Goal: Task Accomplishment & Management: Use online tool/utility

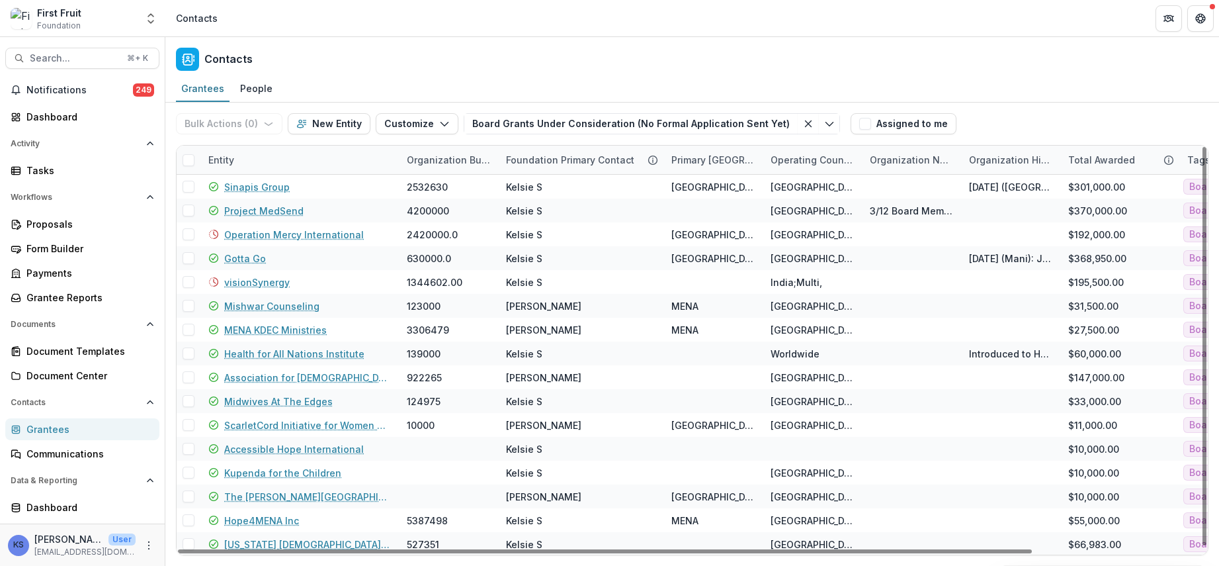
scroll to position [1, 0]
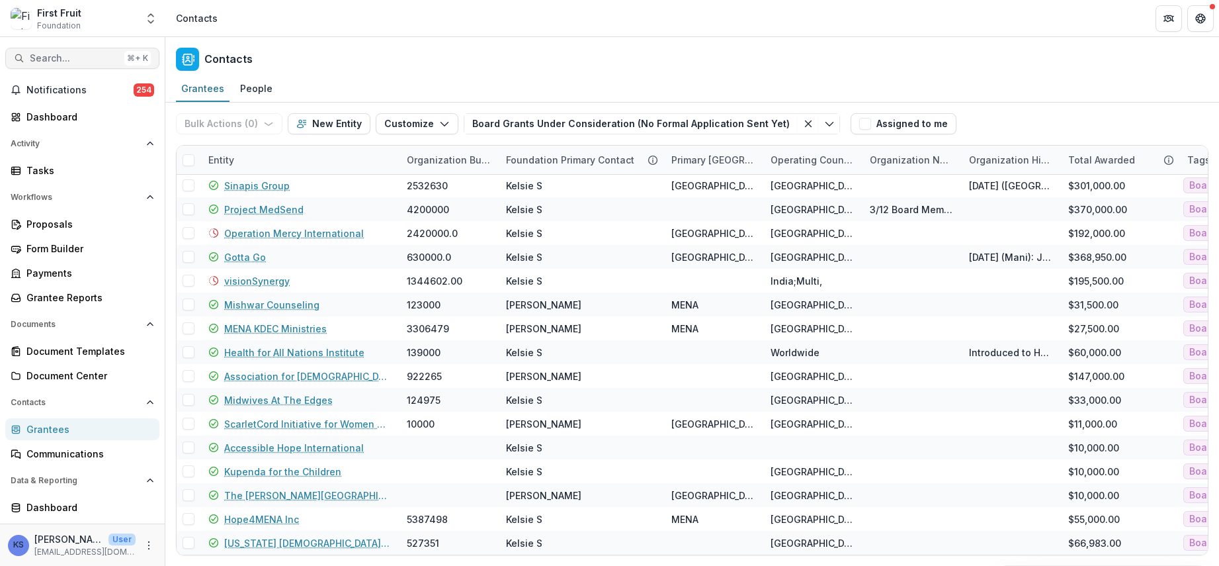
click at [87, 53] on span "Search..." at bounding box center [74, 58] width 89 height 11
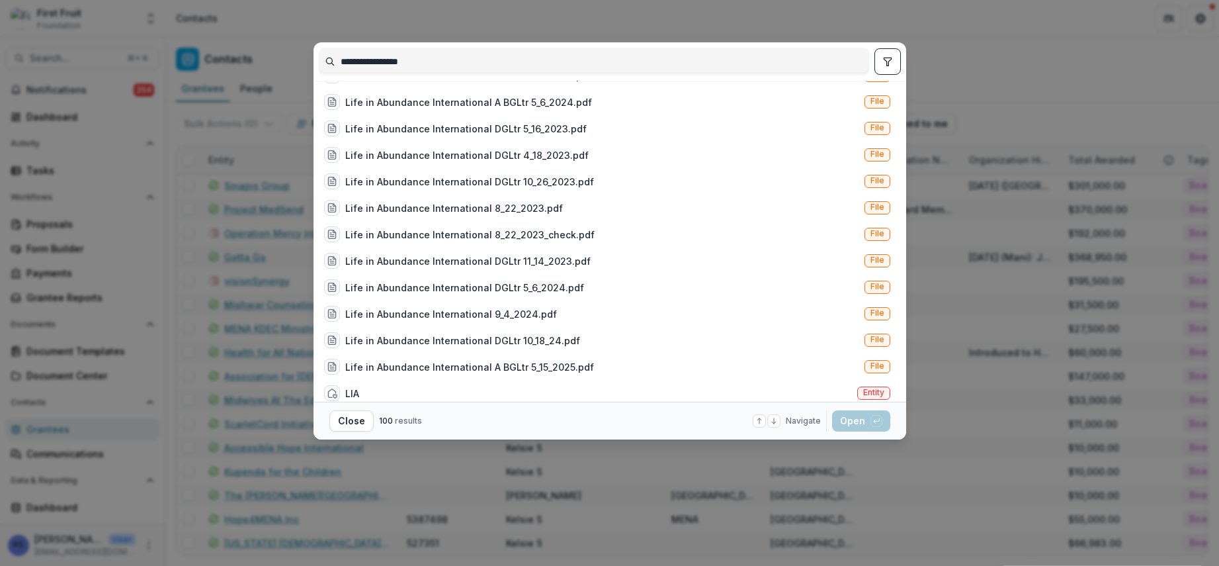
scroll to position [906, 0]
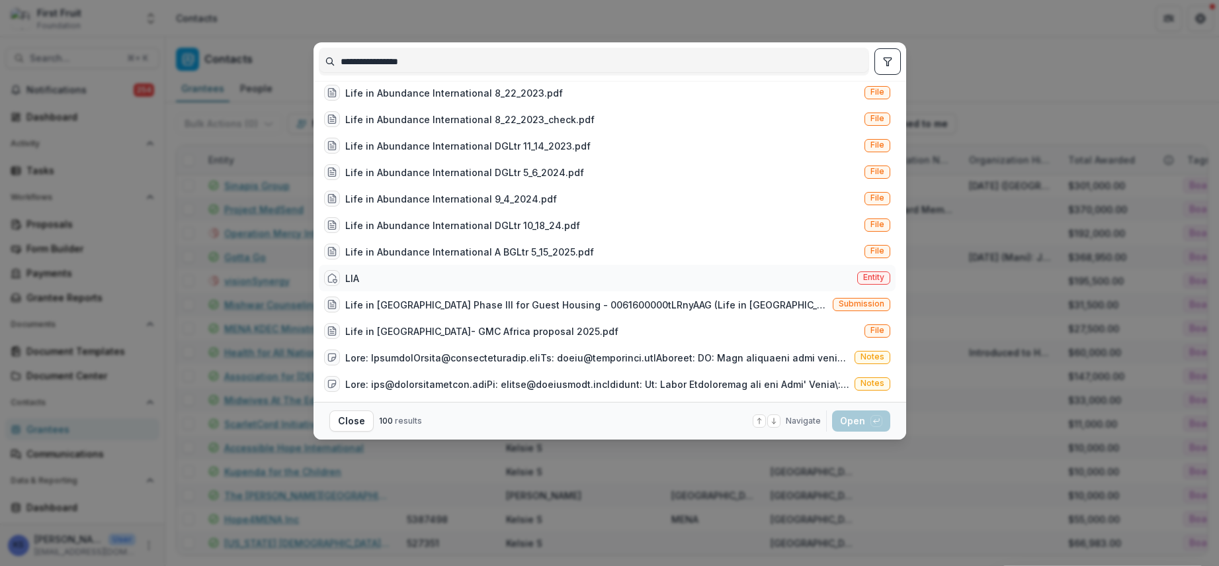
type input "**********"
click at [388, 272] on div "LIA Entity" at bounding box center [607, 278] width 577 height 26
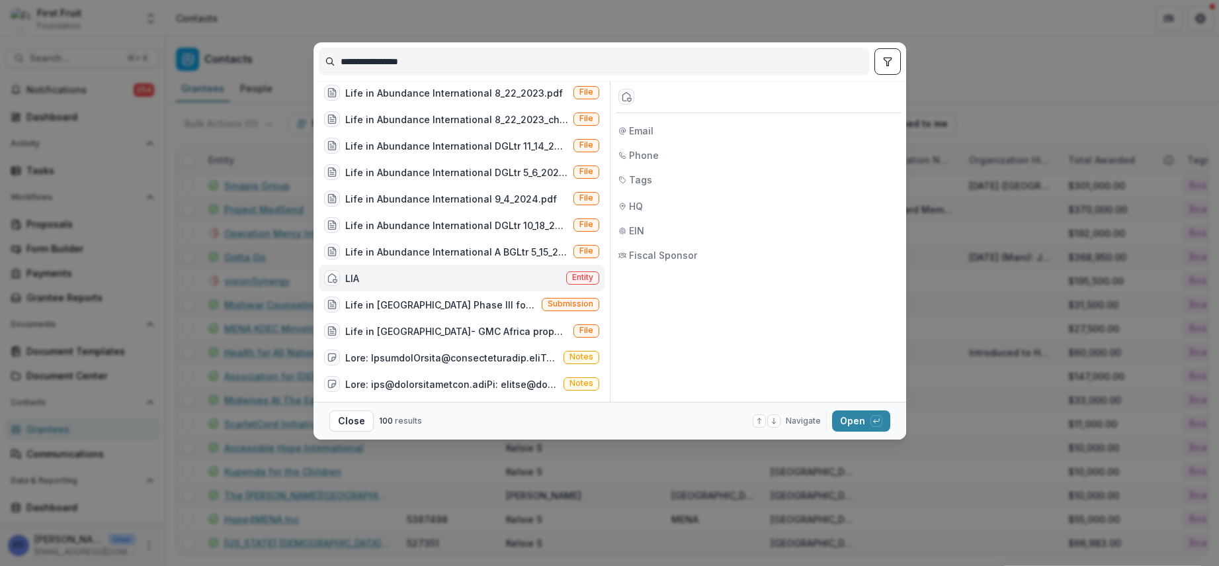
click at [388, 272] on div "LIA Entity" at bounding box center [462, 278] width 286 height 26
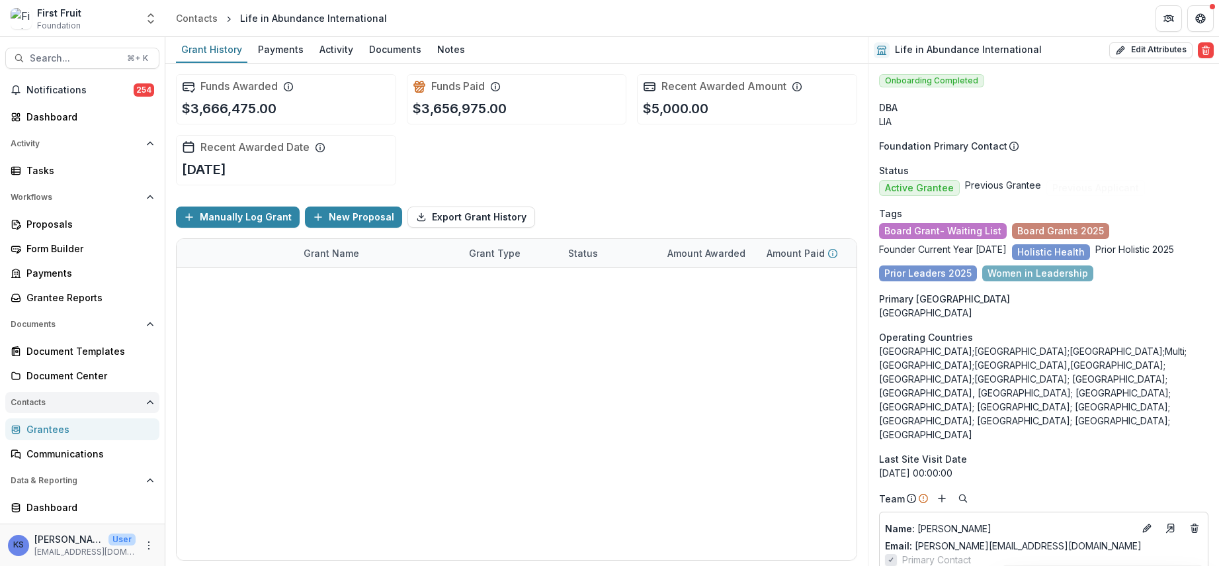
scroll to position [19, 0]
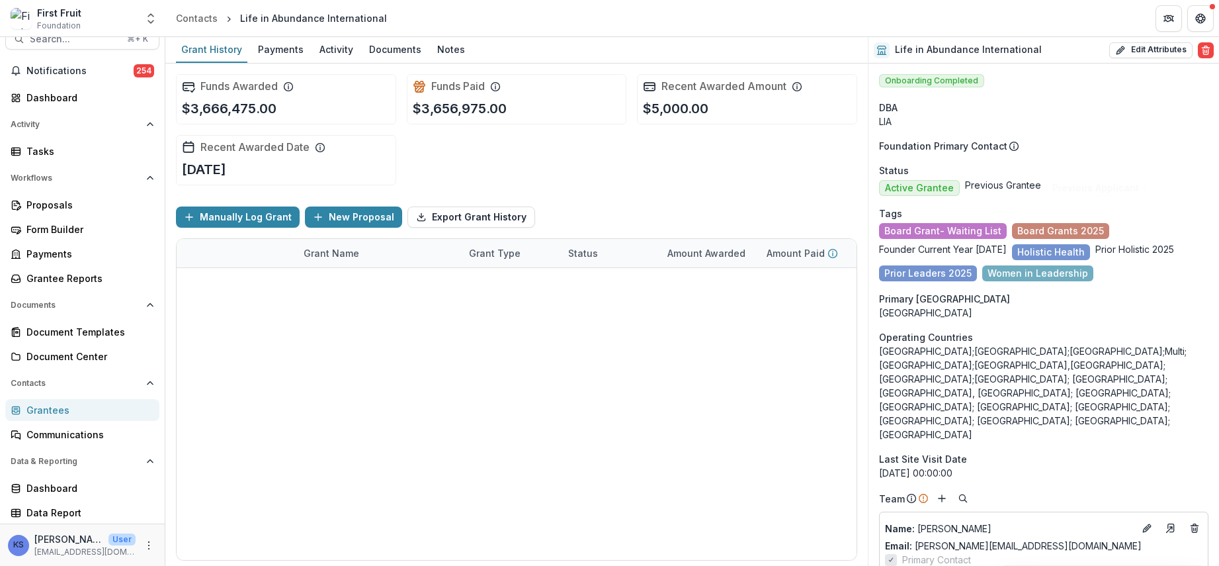
click at [75, 407] on div "Grantees" at bounding box center [87, 410] width 122 height 14
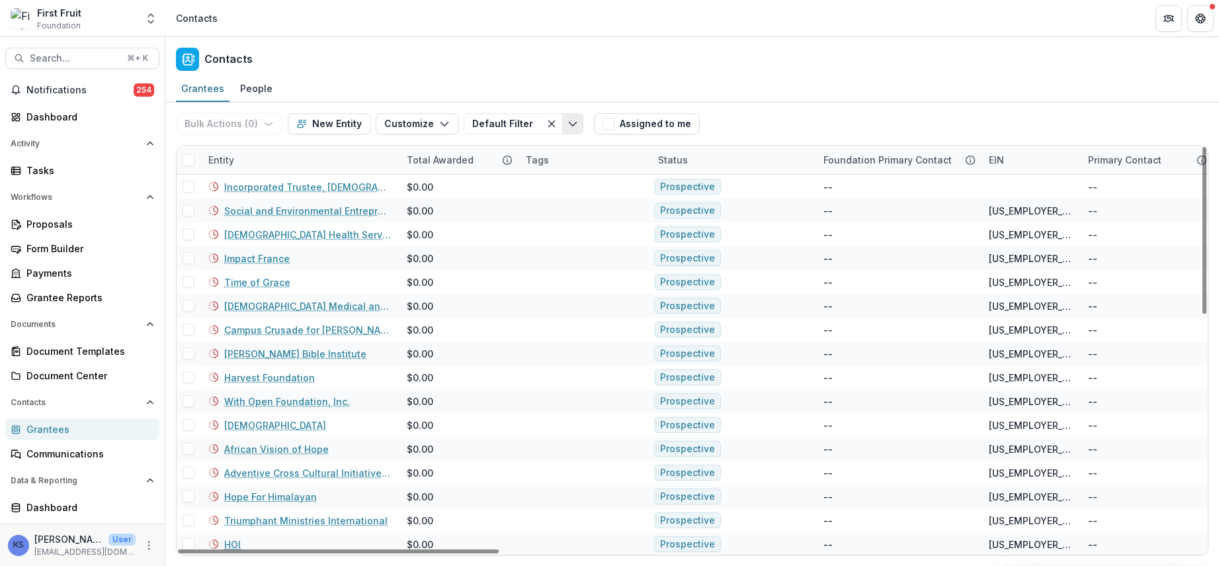
click at [568, 124] on icon "Toggle menu" at bounding box center [573, 123] width 11 height 11
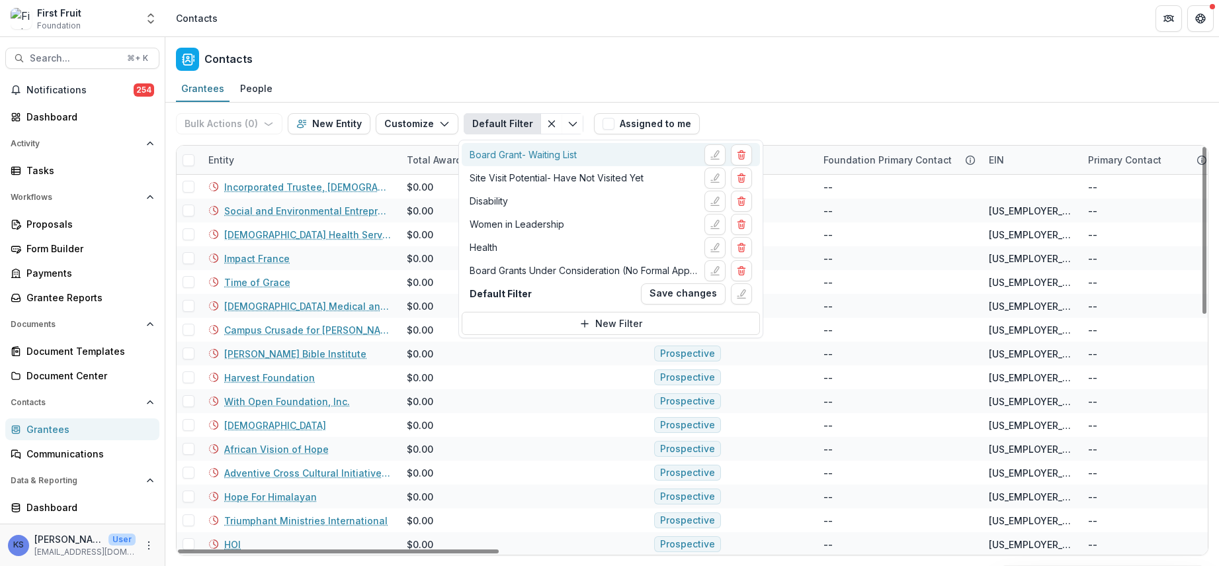
click at [566, 159] on div "Board Grant- Waiting List" at bounding box center [523, 155] width 107 height 14
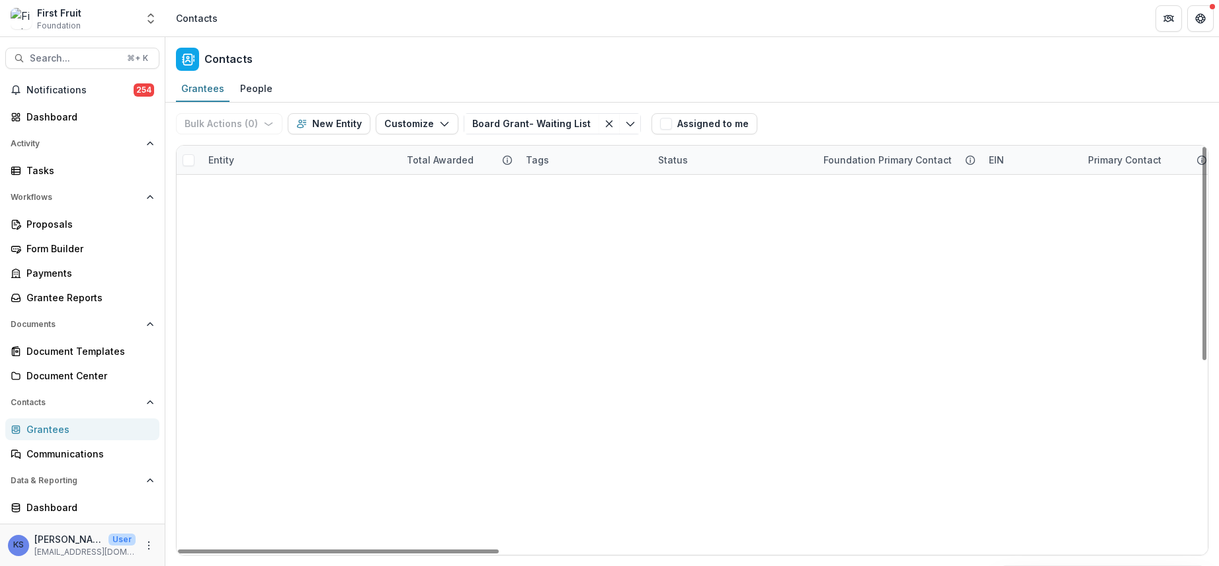
scroll to position [359, 0]
click at [187, 159] on span at bounding box center [189, 160] width 12 height 12
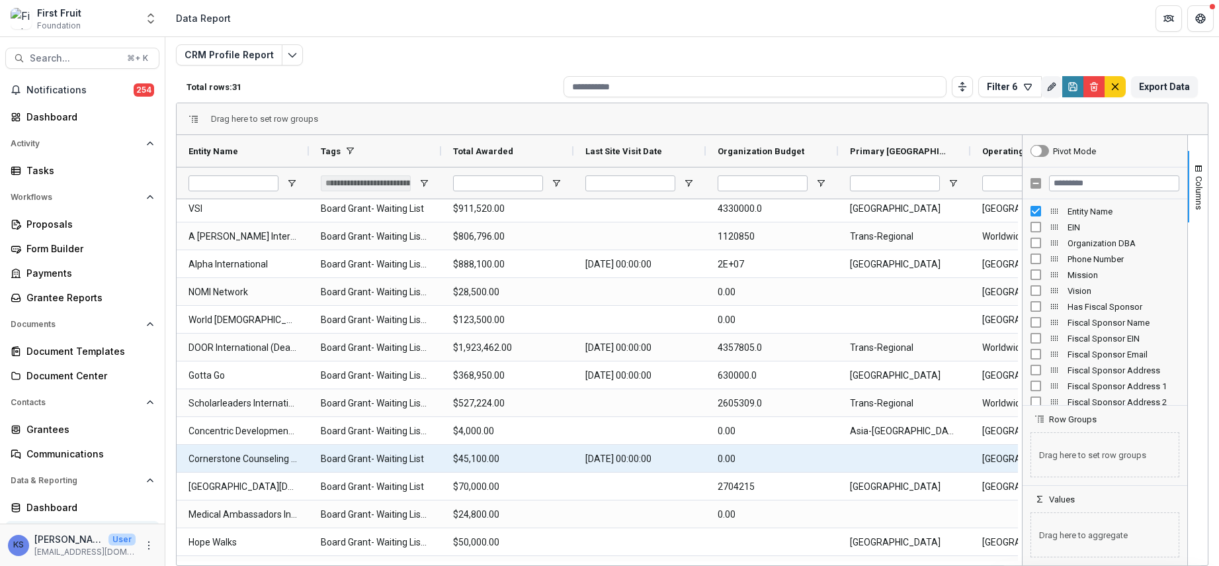
scroll to position [499, 0]
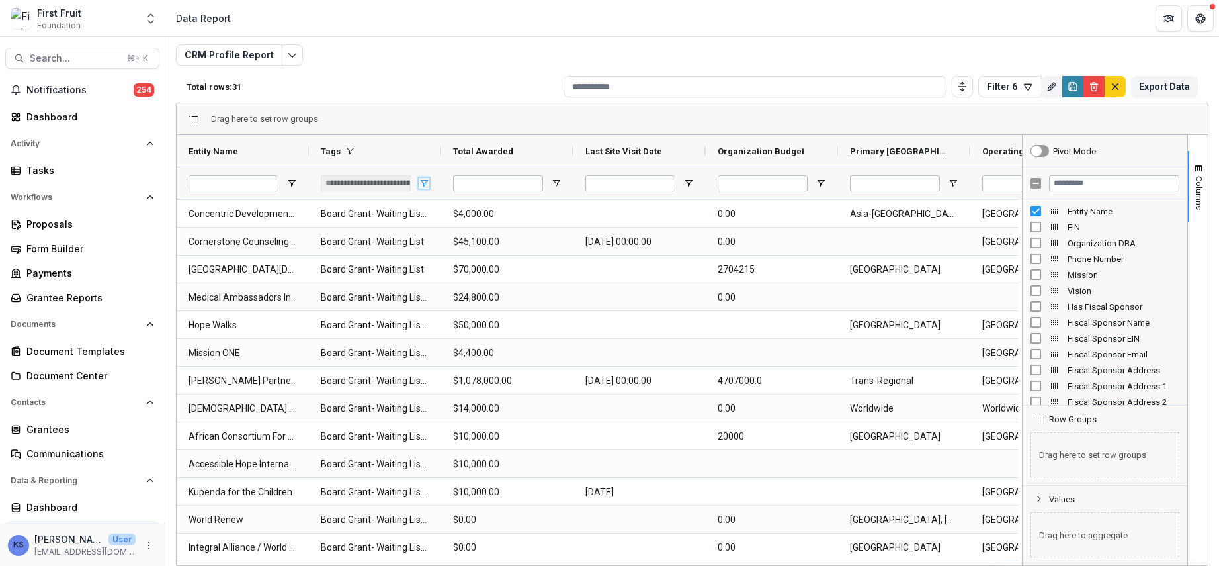
click at [421, 181] on span "Open Filter Menu" at bounding box center [424, 183] width 11 height 11
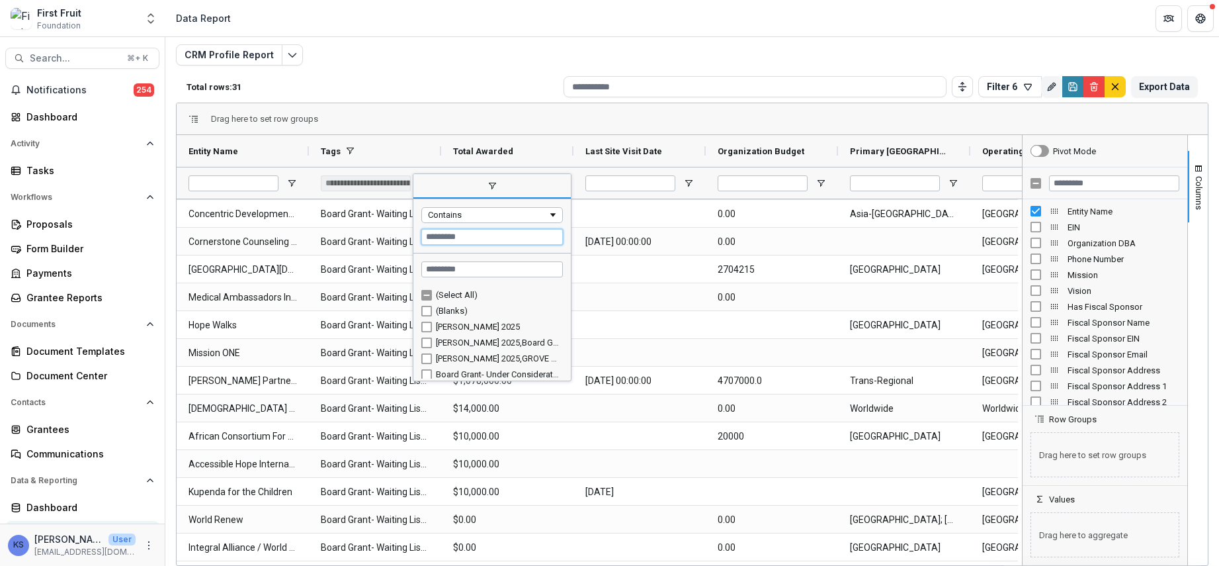
click at [468, 236] on input "Filter Value" at bounding box center [492, 237] width 142 height 16
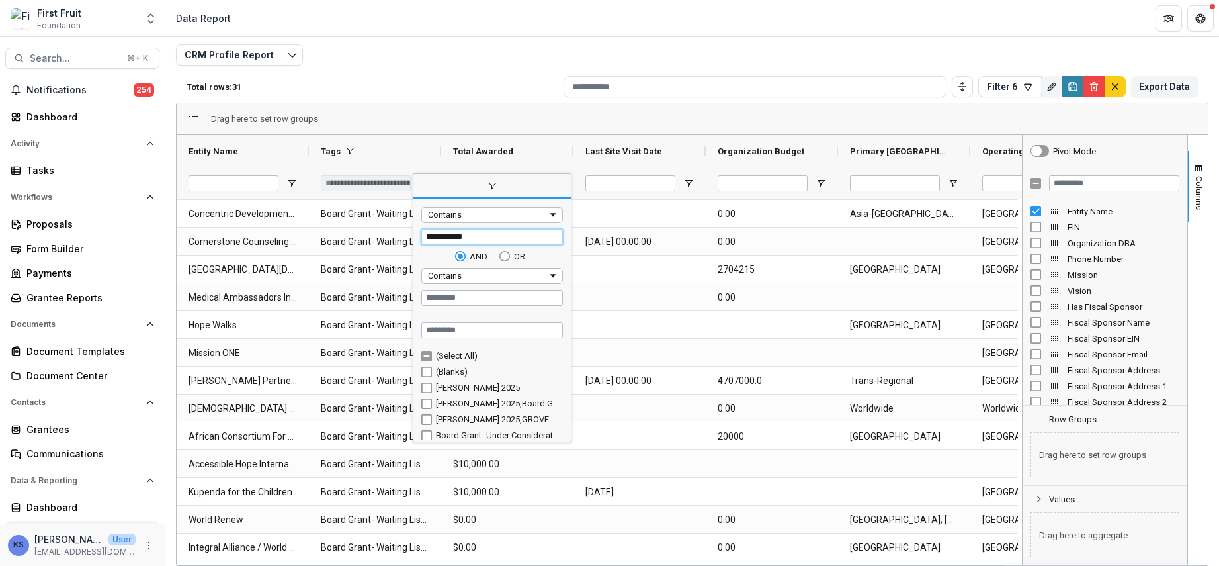
type input "**********"
drag, startPoint x: 501, startPoint y: 125, endPoint x: 510, endPoint y: 123, distance: 9.5
click at [501, 125] on div "Drag here to set row groups" at bounding box center [692, 119] width 1031 height 32
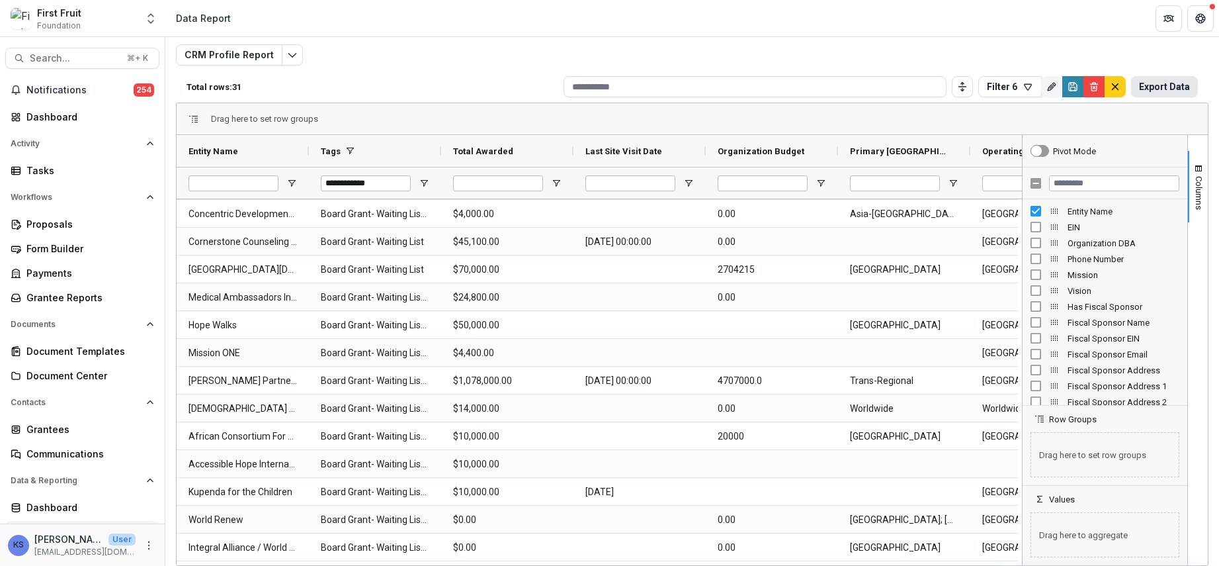
click at [1169, 84] on button "Export Data" at bounding box center [1164, 86] width 67 height 21
